Goal: Transaction & Acquisition: Purchase product/service

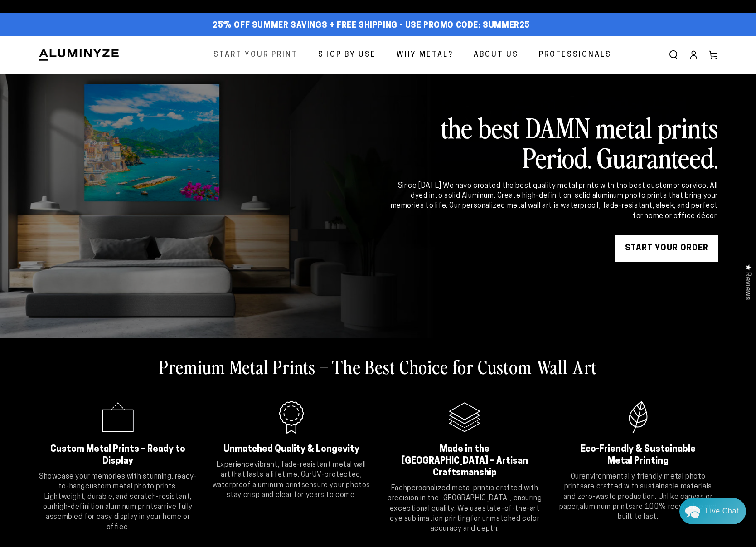
click at [280, 49] on span "Start Your Print" at bounding box center [256, 55] width 84 height 13
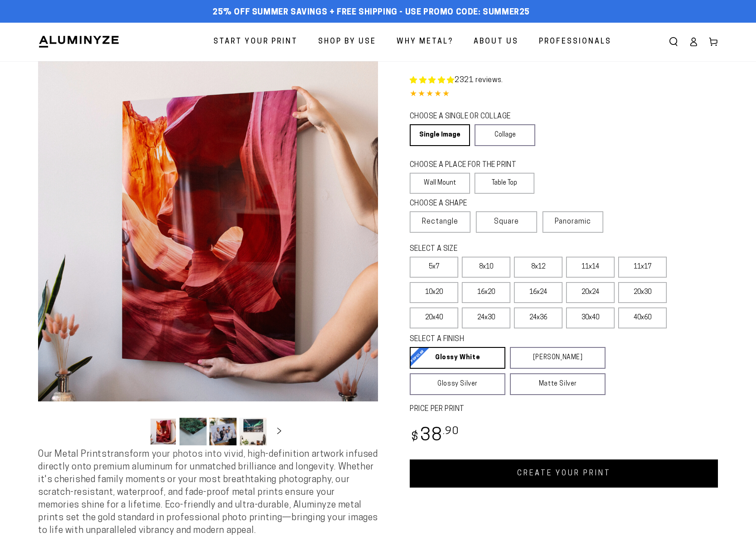
select select "**********"
click at [465, 144] on link "Single Image" at bounding box center [439, 135] width 59 height 22
click at [447, 182] on label "Wall Mount" at bounding box center [440, 183] width 60 height 21
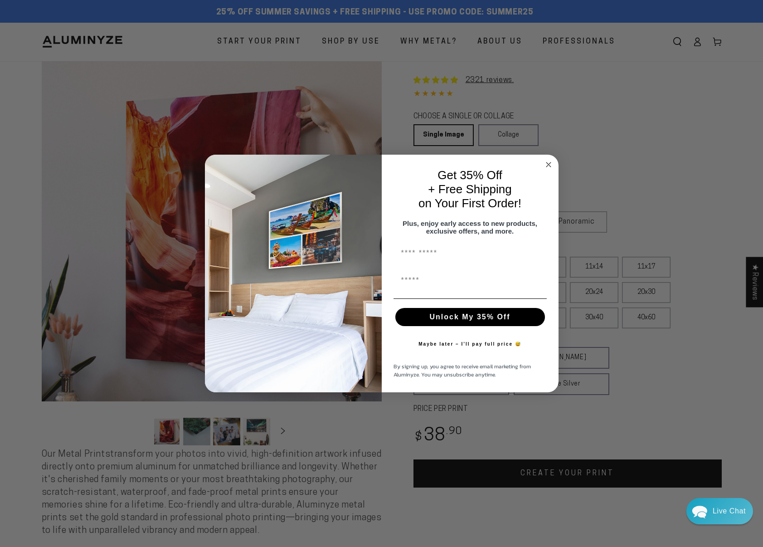
click at [545, 162] on circle "Close dialog" at bounding box center [548, 165] width 10 height 10
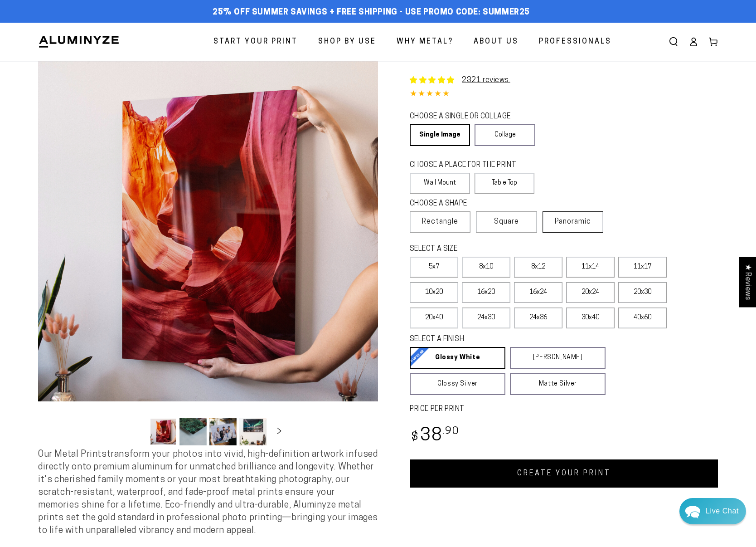
click at [575, 229] on label "Panoramic" at bounding box center [573, 221] width 61 height 21
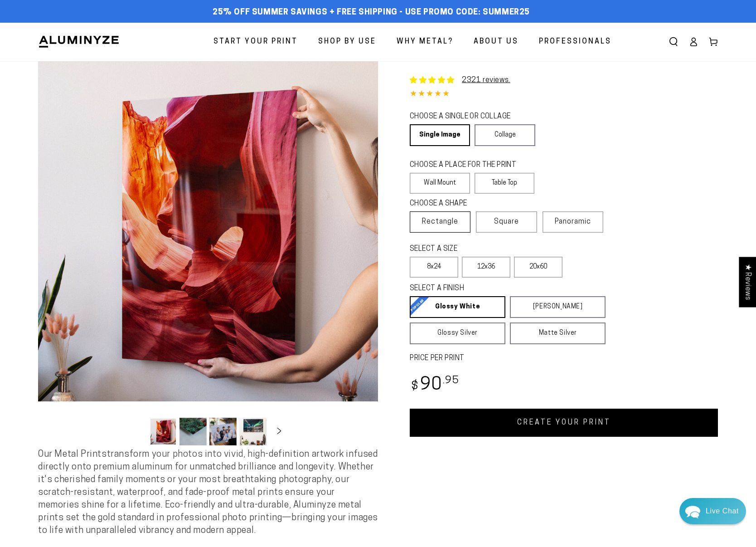
click at [444, 227] on span "Rectangle" at bounding box center [440, 221] width 36 height 11
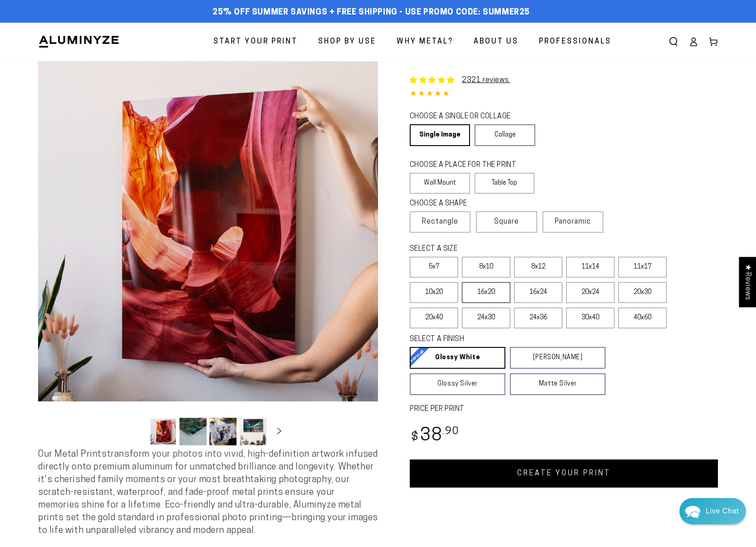
click at [484, 292] on label "16x20" at bounding box center [486, 292] width 49 height 21
click at [588, 274] on label "11x14" at bounding box center [590, 267] width 49 height 21
click at [563, 470] on link "CREATE YOUR PRINT" at bounding box center [564, 473] width 308 height 28
